Goal: Obtain resource: Download file/media

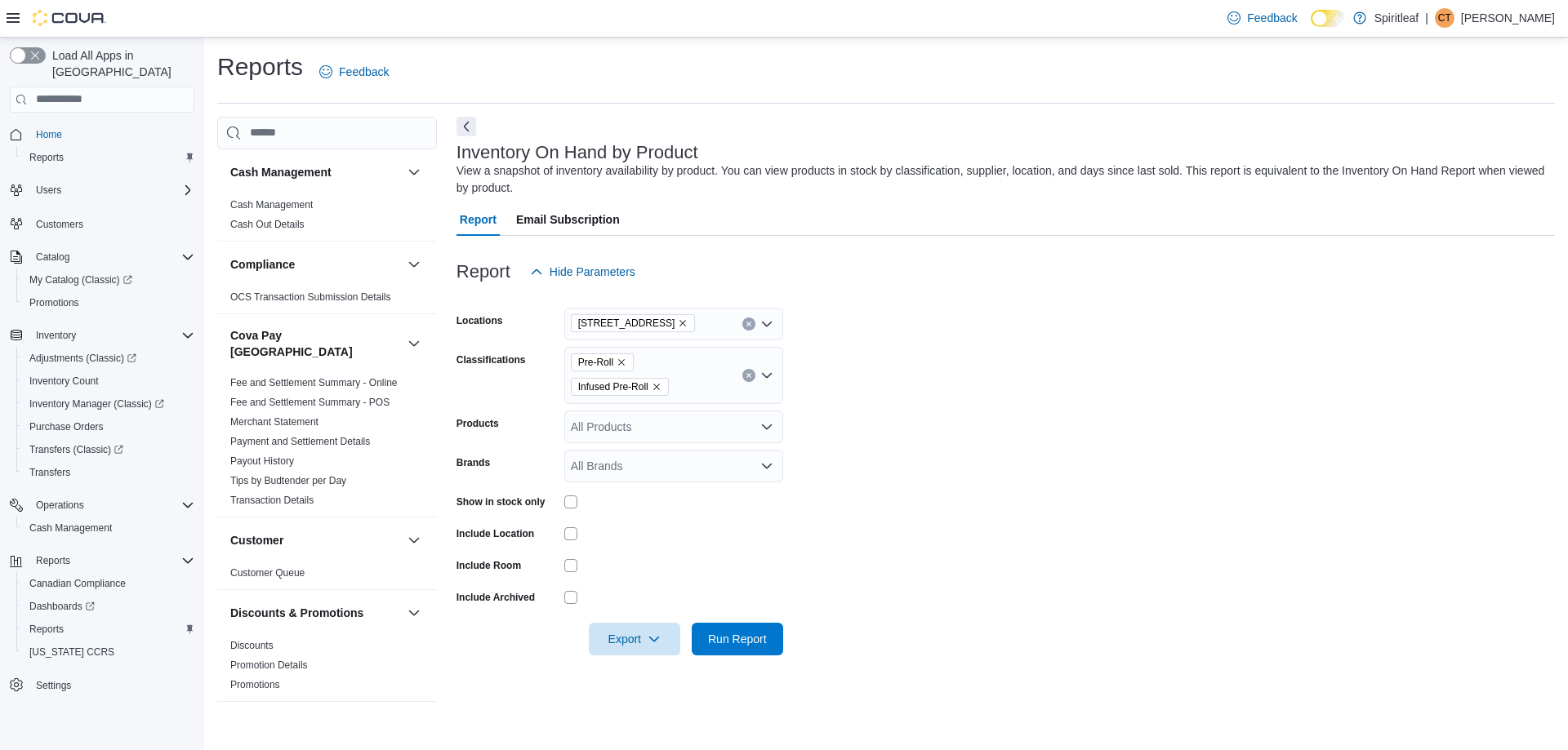
click at [745, 374] on icon "Clear input" at bounding box center [748, 375] width 7 height 7
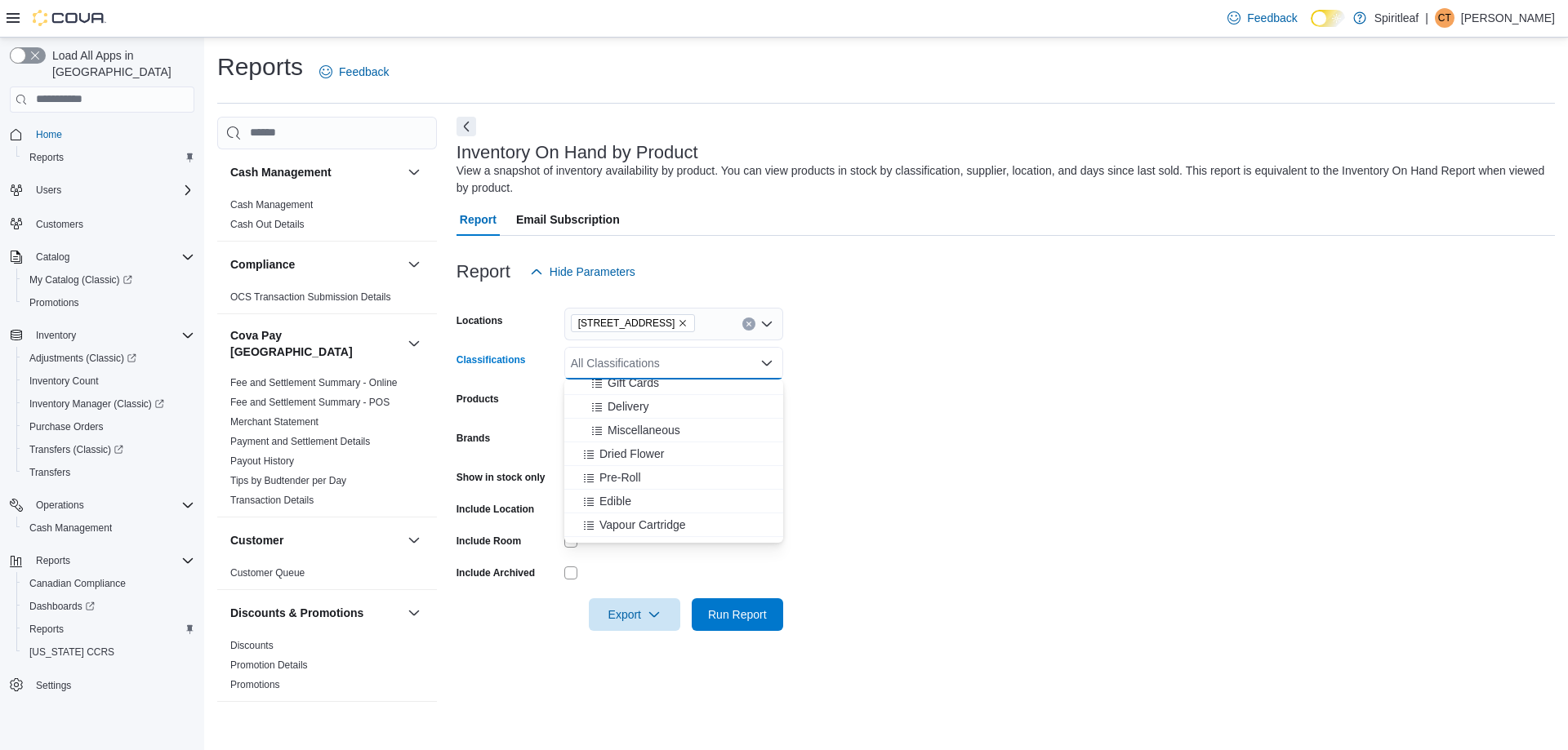
scroll to position [327, 0]
click at [689, 489] on div "Concentrate" at bounding box center [673, 490] width 199 height 16
click at [689, 489] on div "Beverage" at bounding box center [658, 490] width 168 height 16
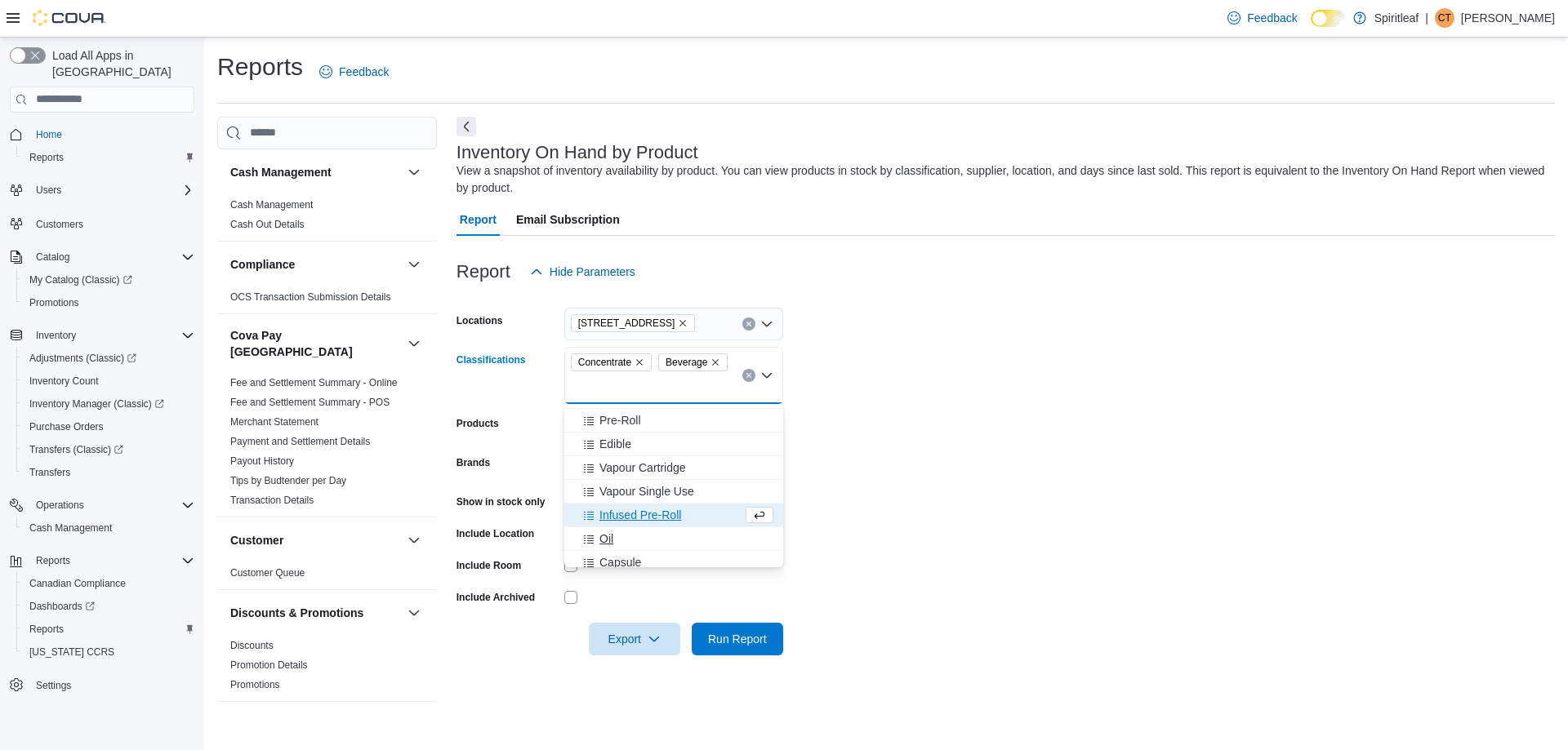
click at [690, 539] on div "Oil" at bounding box center [673, 539] width 199 height 16
click at [690, 539] on div "Capsule" at bounding box center [658, 539] width 168 height 16
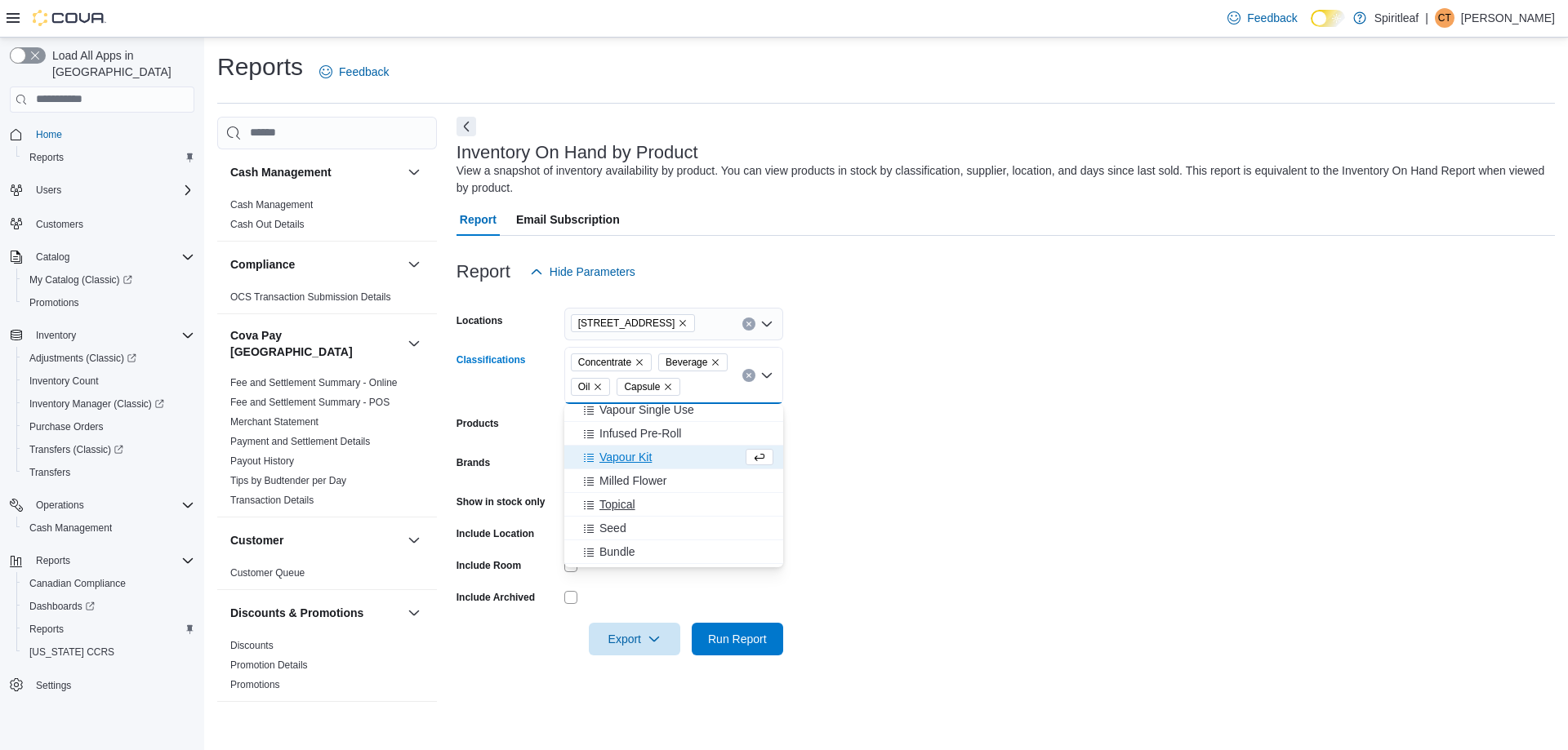
click at [680, 501] on div "Topical" at bounding box center [673, 504] width 199 height 16
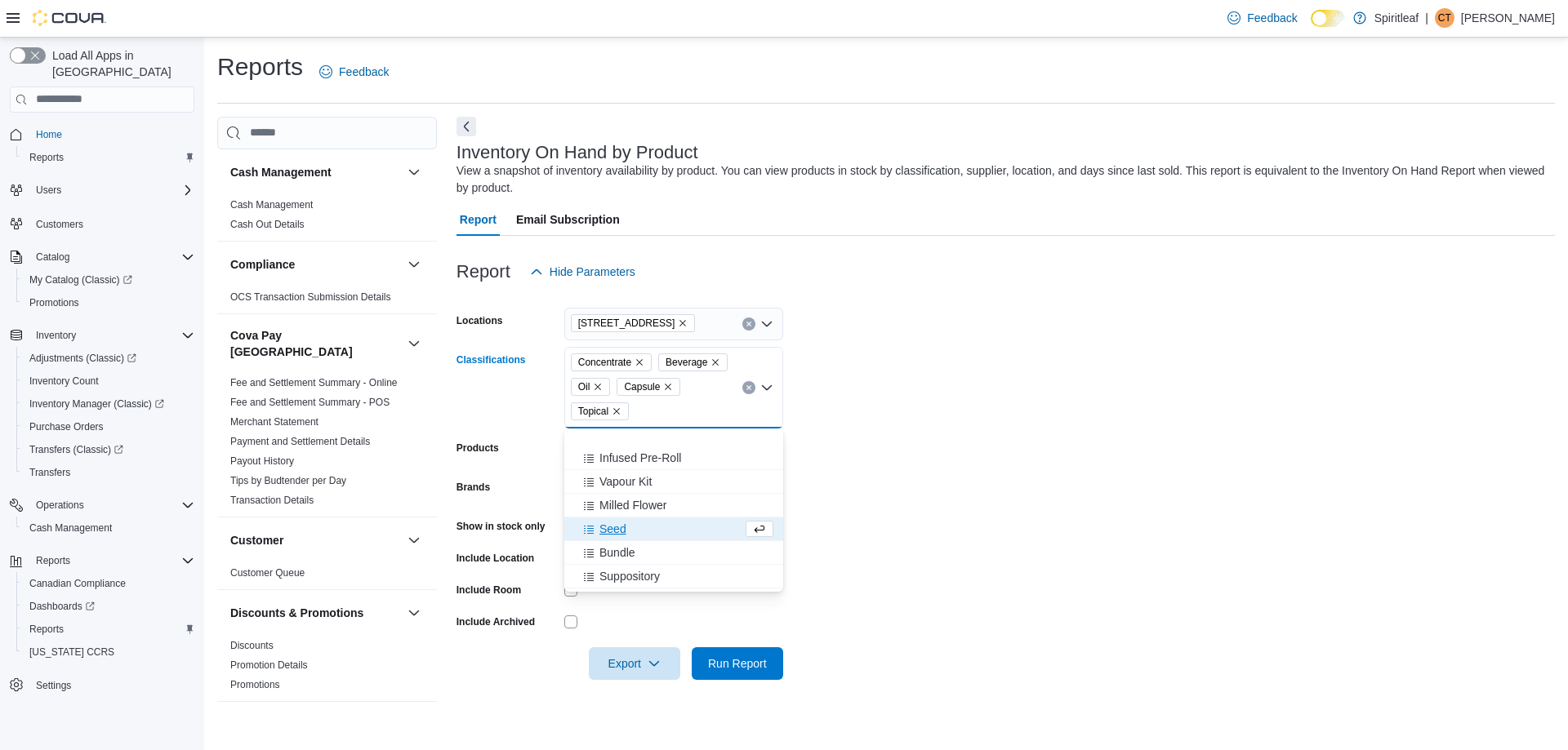
scroll to position [476, 0]
click at [918, 476] on form "Locations [STREET_ADDRESS] Classifications Concentrate Beverage Oil Capsule Top…" at bounding box center [1006, 483] width 1098 height 391
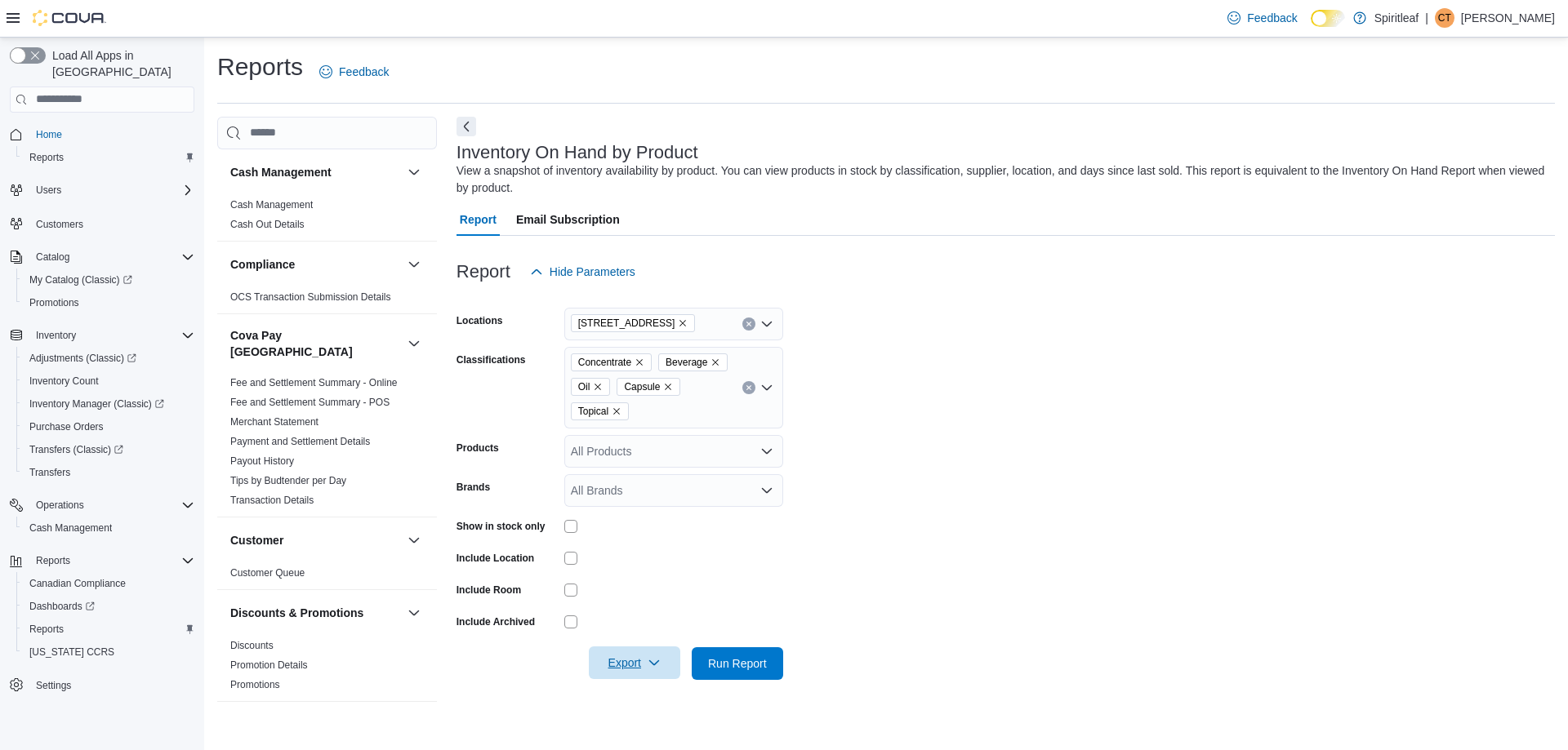
click at [654, 673] on span "Export" at bounding box center [634, 663] width 72 height 33
click at [632, 559] on span "Export to Excel" at bounding box center [637, 565] width 73 height 13
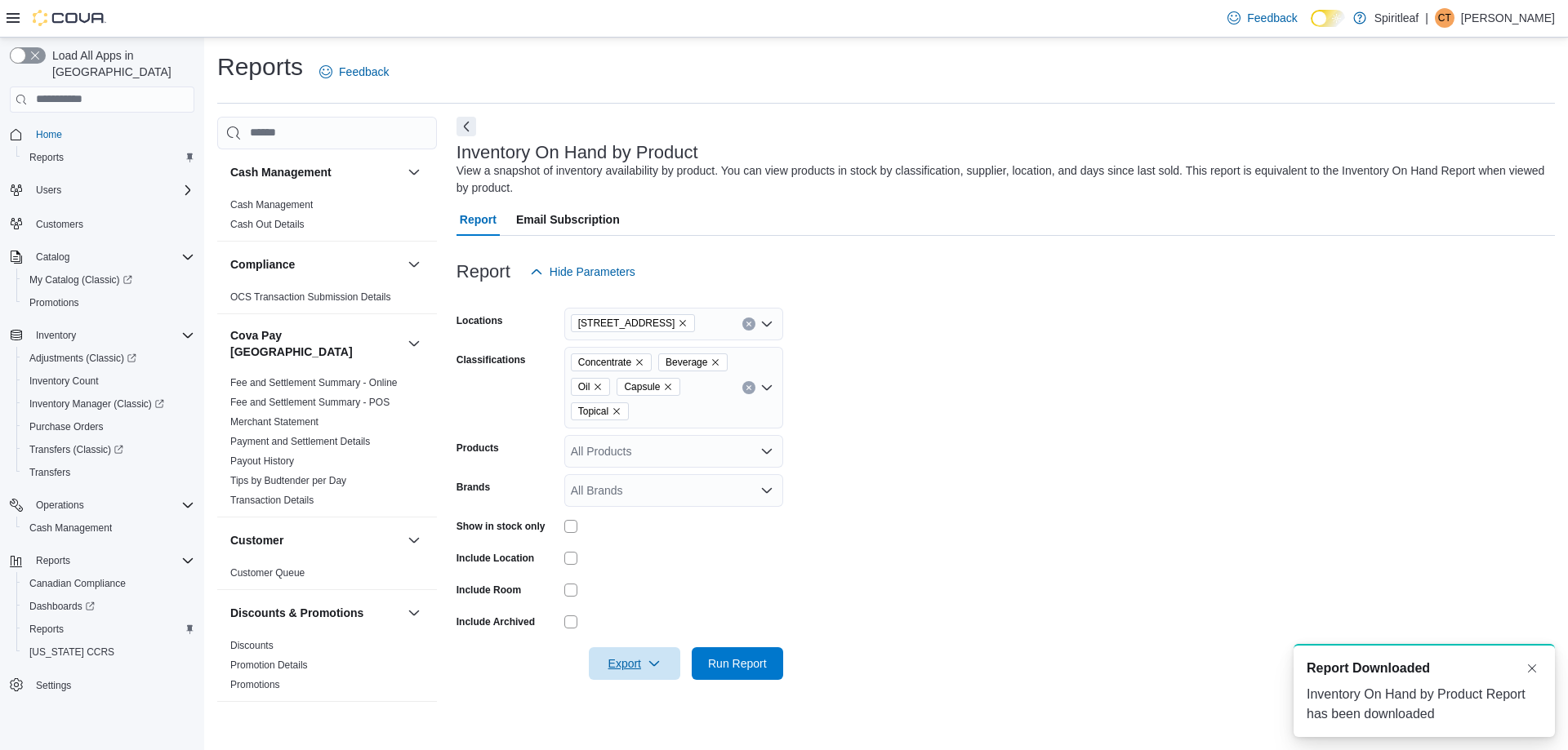
scroll to position [0, 0]
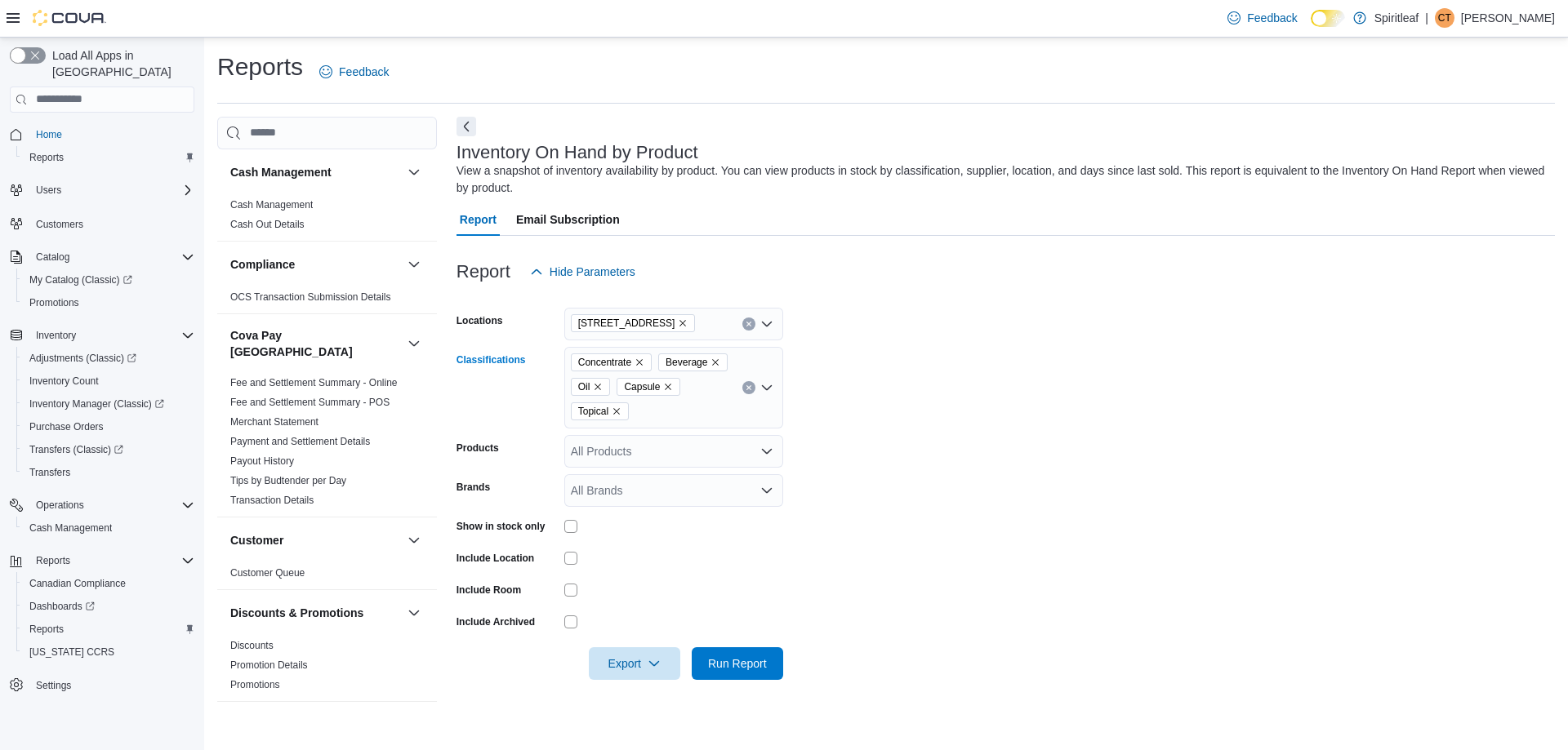
click at [751, 387] on icon "Clear input" at bounding box center [748, 387] width 7 height 7
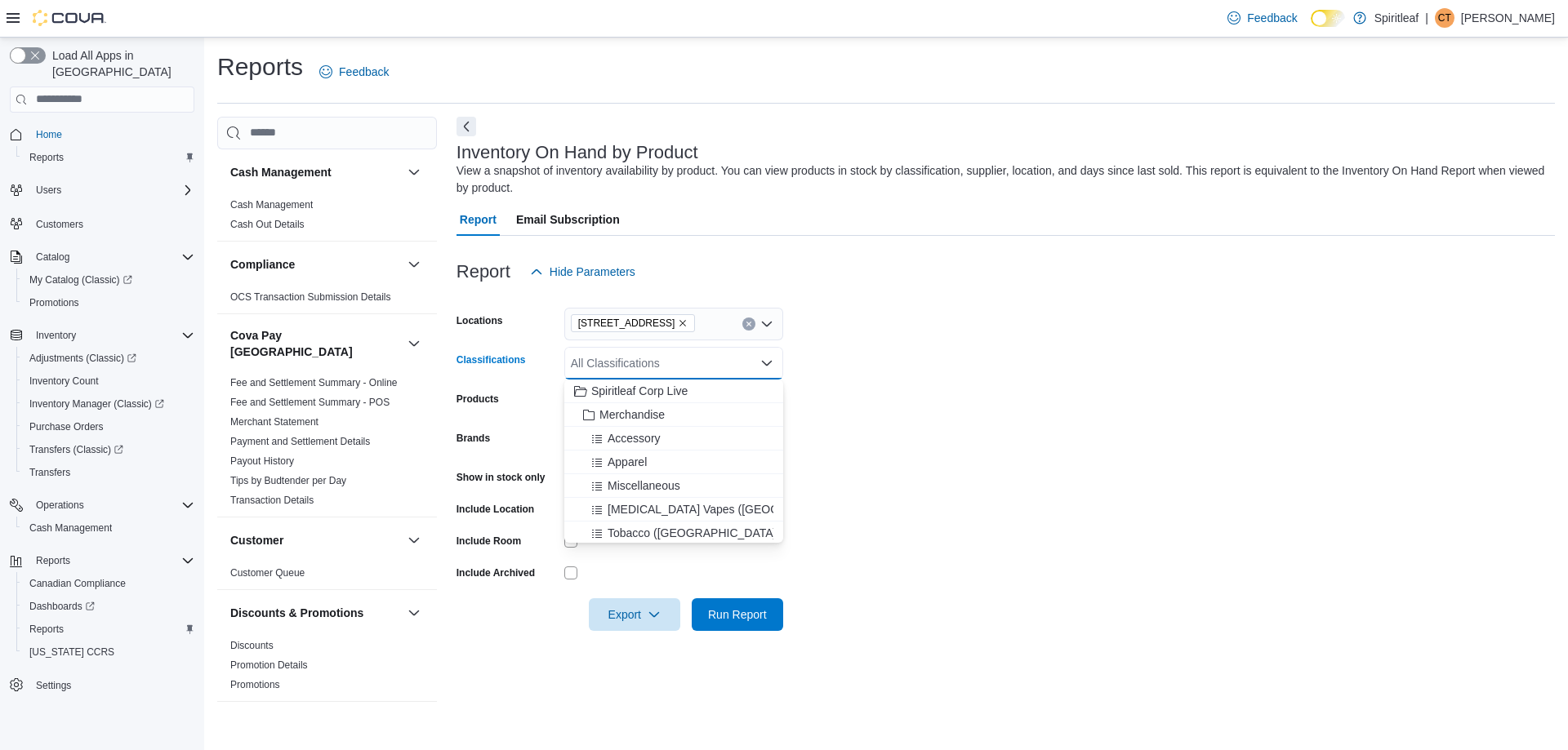
click at [846, 375] on form "Locations [STREET_ADDRESS] Classifications All Classifications Combo box. Selec…" at bounding box center [1006, 460] width 1098 height 343
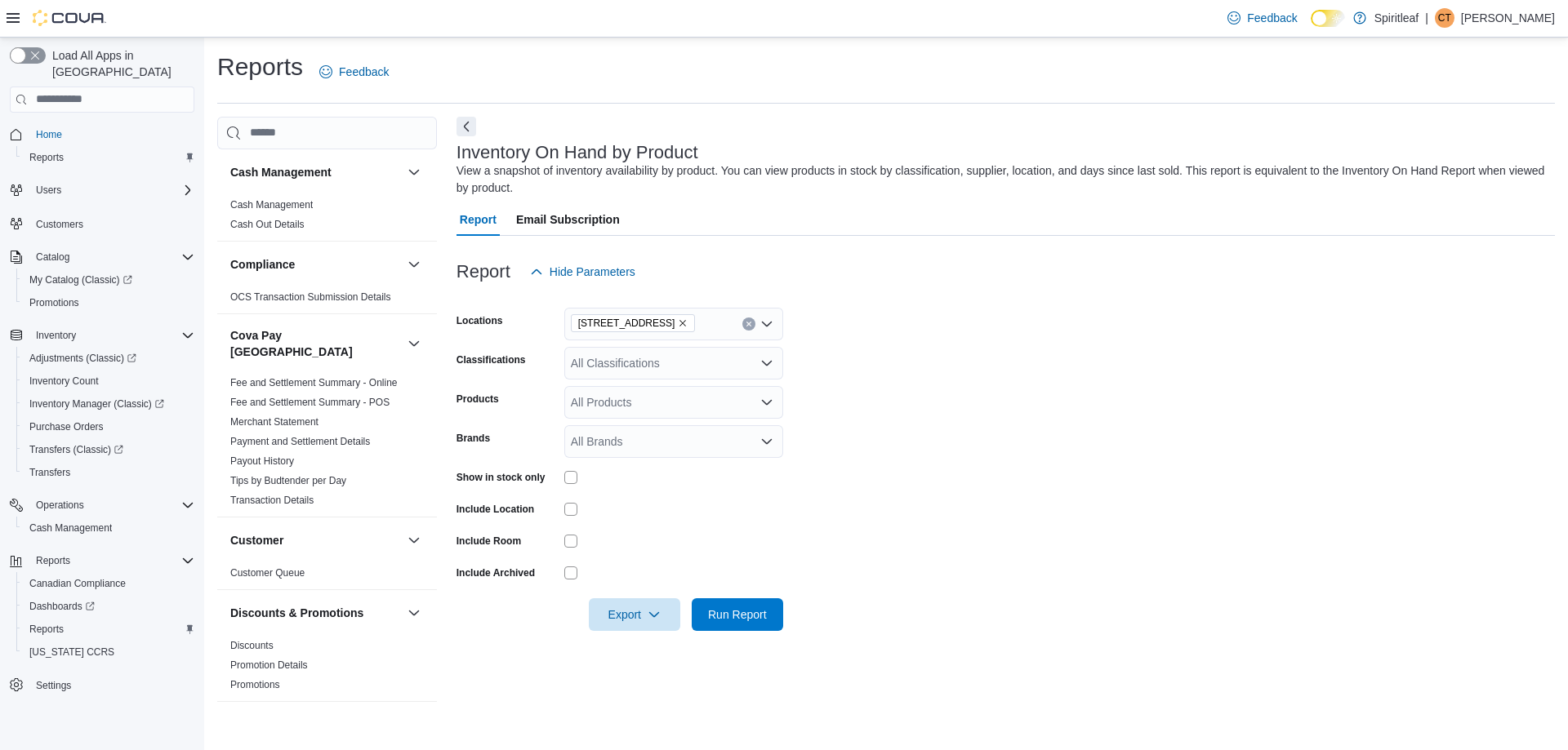
click at [763, 361] on icon "Open list of options" at bounding box center [767, 363] width 10 height 5
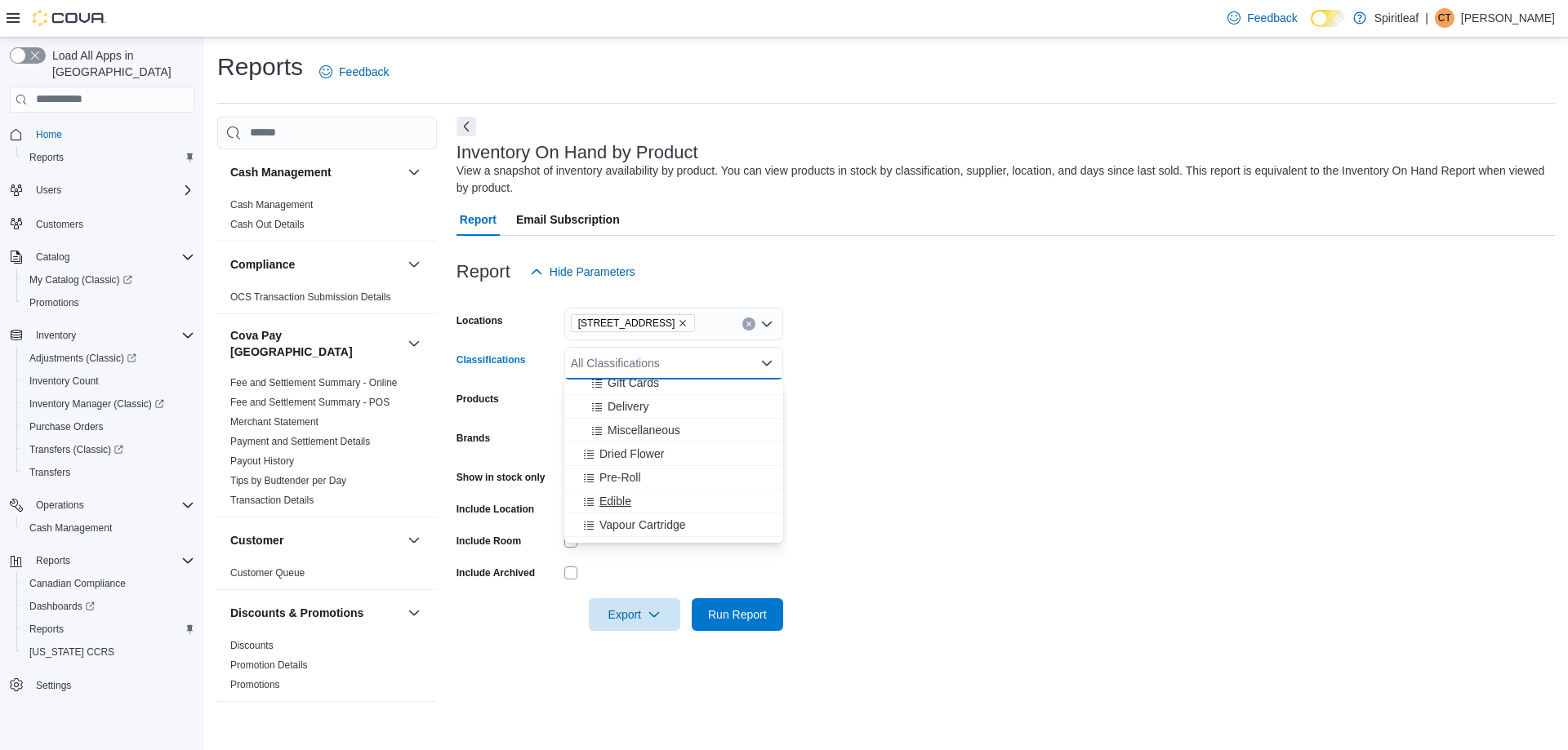
click at [714, 494] on div "Edible" at bounding box center [673, 501] width 199 height 16
click at [839, 450] on form "Locations [STREET_ADDRESS] ([GEOGRAPHIC_DATA]) Classifications Edible Combo box…" at bounding box center [1006, 460] width 1098 height 343
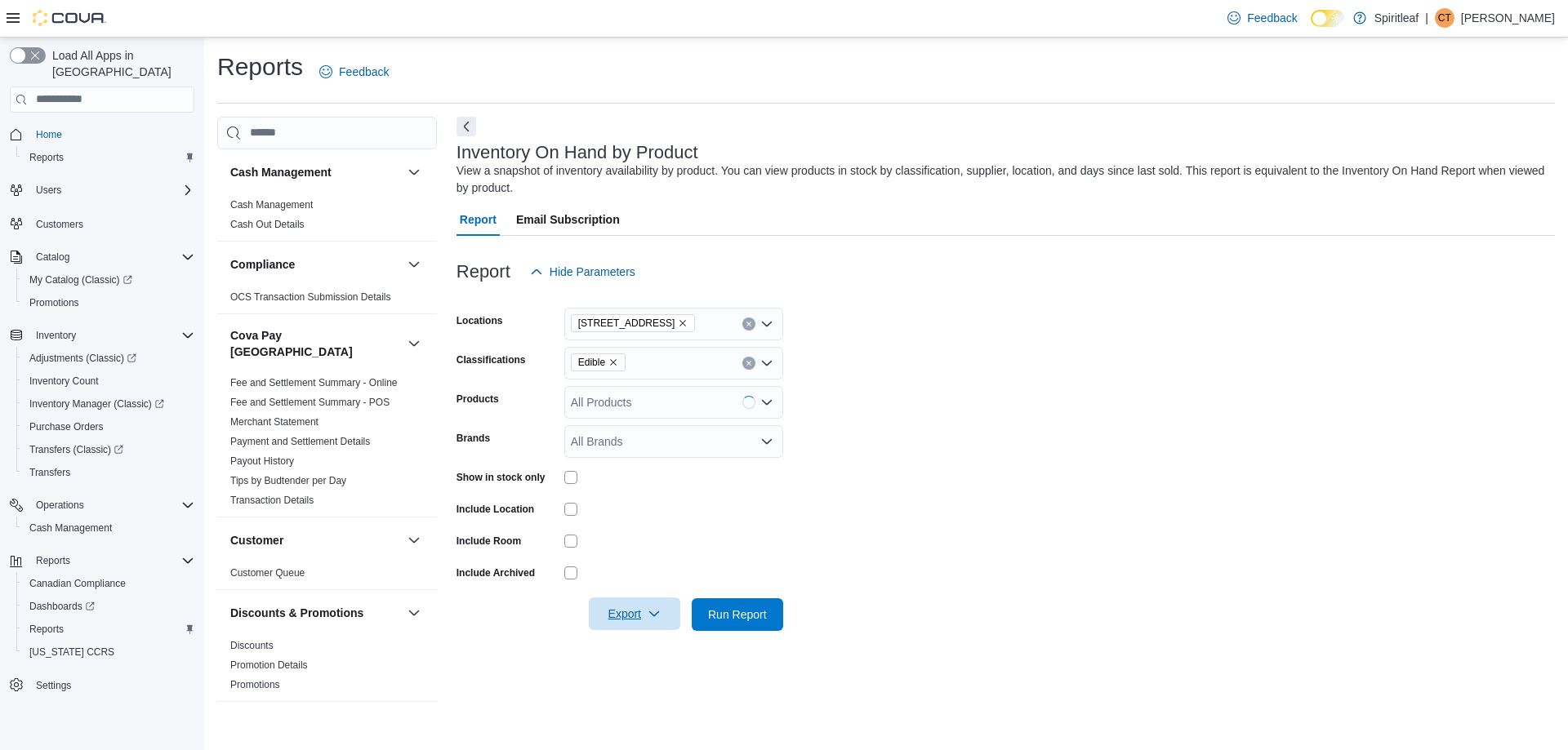
click at [660, 609] on icon "button" at bounding box center [653, 613] width 13 height 13
click at [646, 641] on span "Export to Excel" at bounding box center [637, 647] width 73 height 13
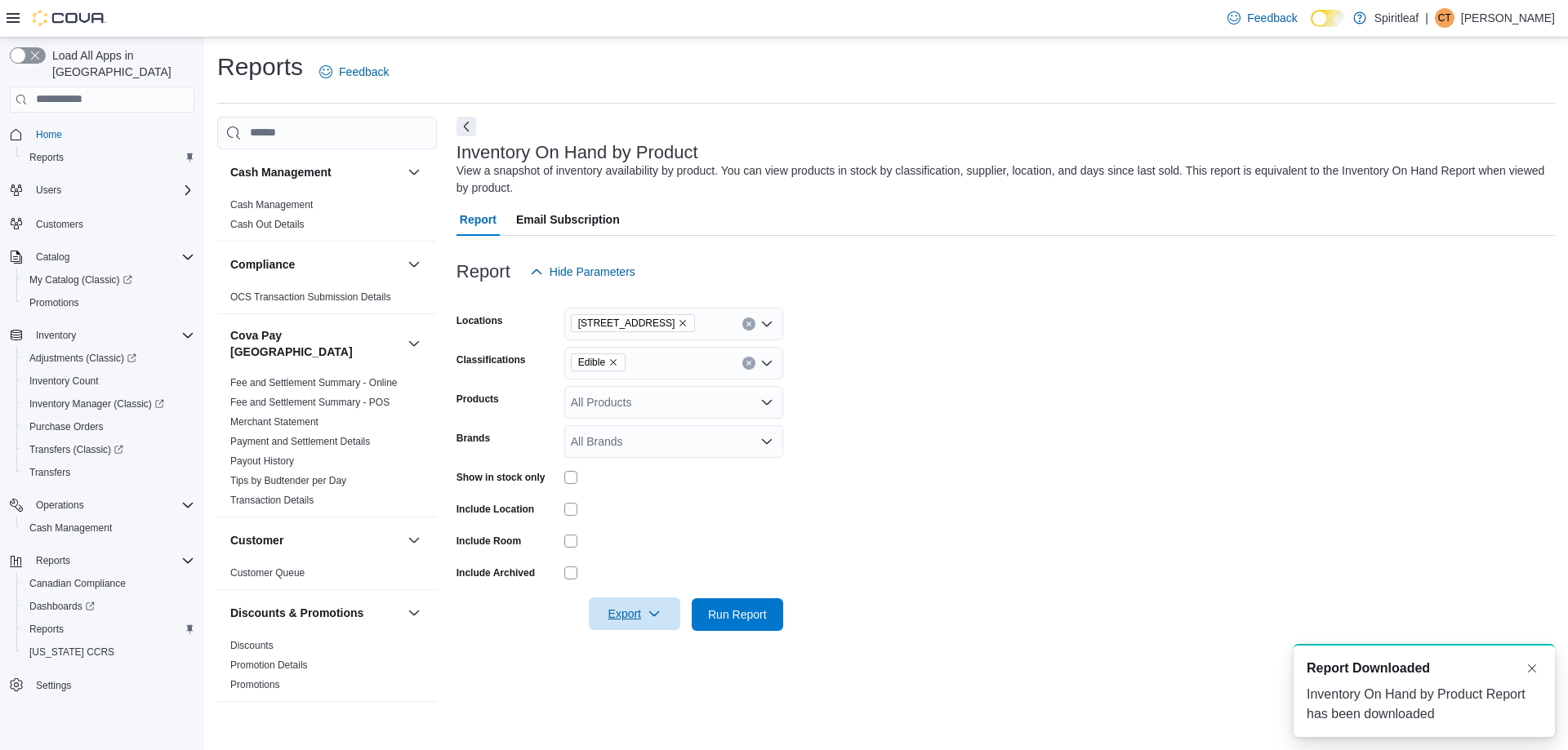
scroll to position [0, 0]
